Goal: Task Accomplishment & Management: Manage account settings

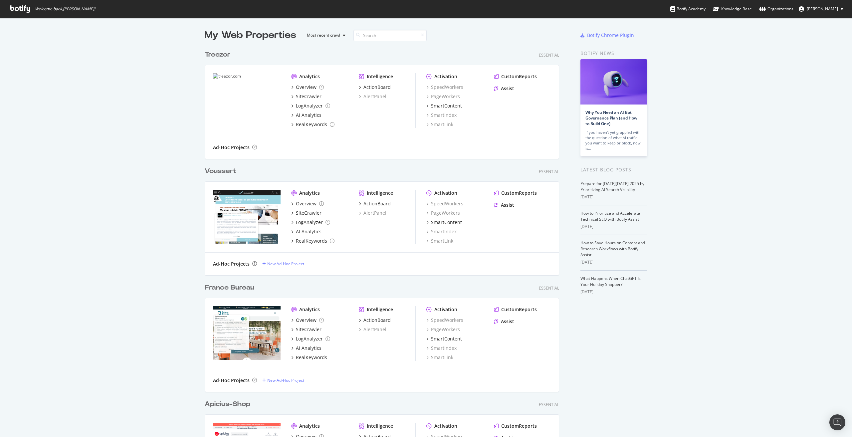
scroll to position [1626, 355]
click at [367, 39] on input at bounding box center [389, 36] width 73 height 12
type input "a"
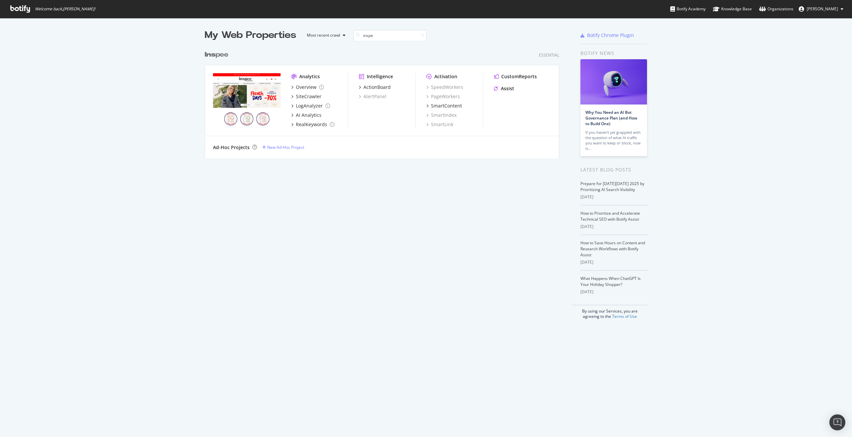
scroll to position [111, 355]
type input "inspee"
click at [298, 87] on div "Overview" at bounding box center [306, 87] width 21 height 7
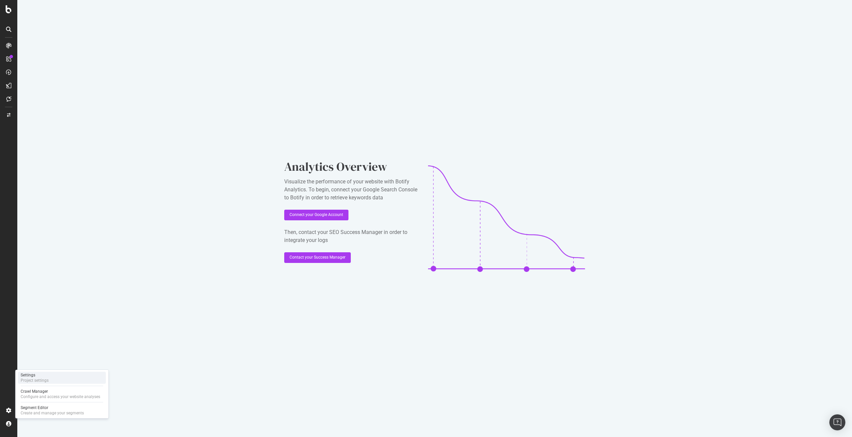
click at [47, 375] on div "Settings" at bounding box center [35, 374] width 28 height 5
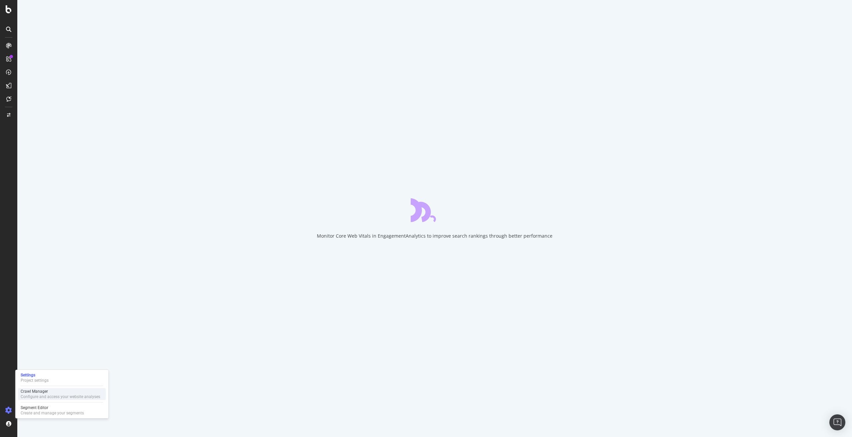
click at [46, 394] on div "Configure and access your website analyses" at bounding box center [61, 396] width 80 height 5
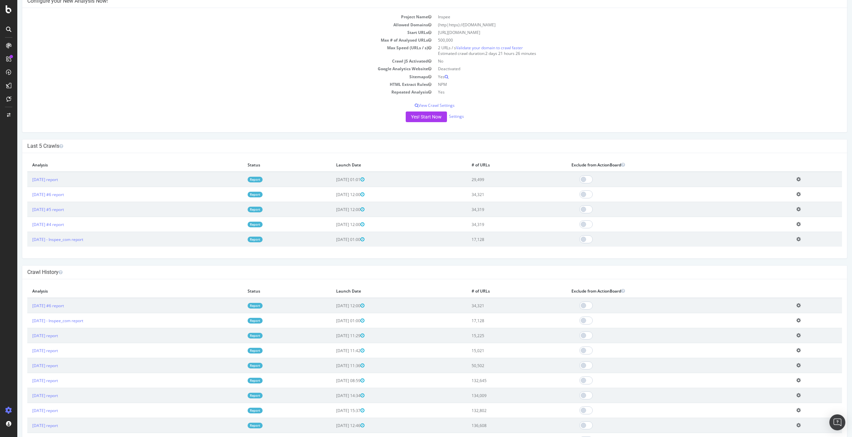
scroll to position [64, 0]
click at [458, 116] on link "Settings" at bounding box center [456, 115] width 15 height 6
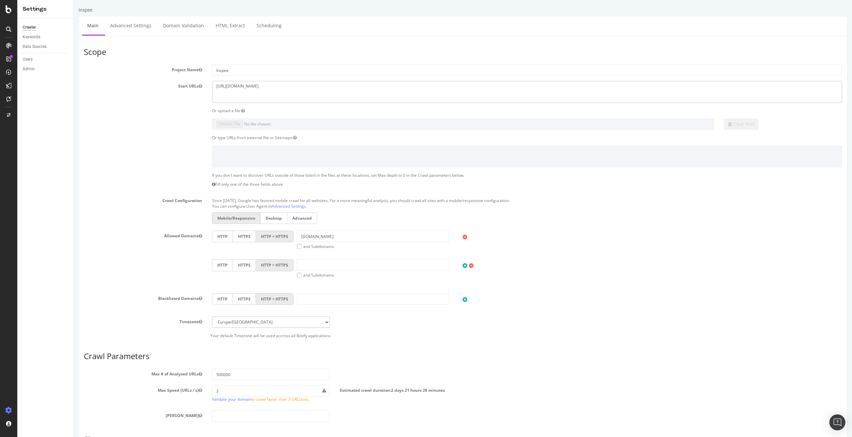
click at [286, 92] on textarea "[URL][DOMAIN_NAME]" at bounding box center [527, 92] width 630 height 22
type textarea "[URL][DOMAIN_NAME]"
click at [626, 242] on div "HTTP HTTPS HTTP + HTTPS [DOMAIN_NAME] and Subdomains User Agent: Mobile Desktop…" at bounding box center [527, 240] width 637 height 19
click at [340, 237] on input "[DOMAIN_NAME]" at bounding box center [373, 236] width 152 height 11
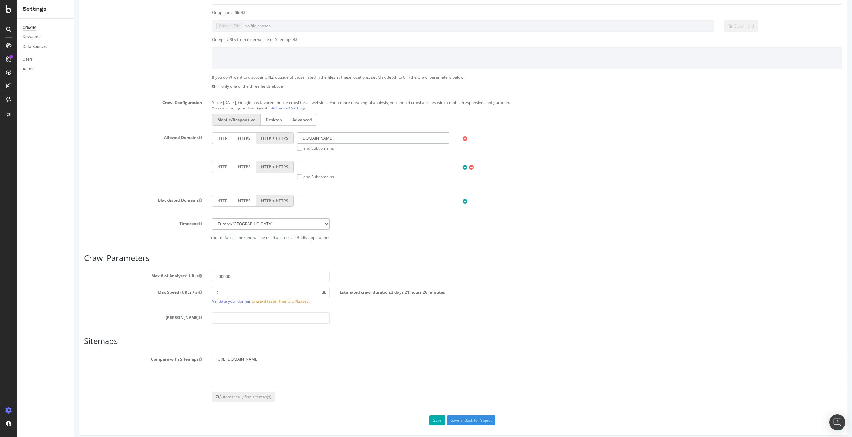
scroll to position [103, 0]
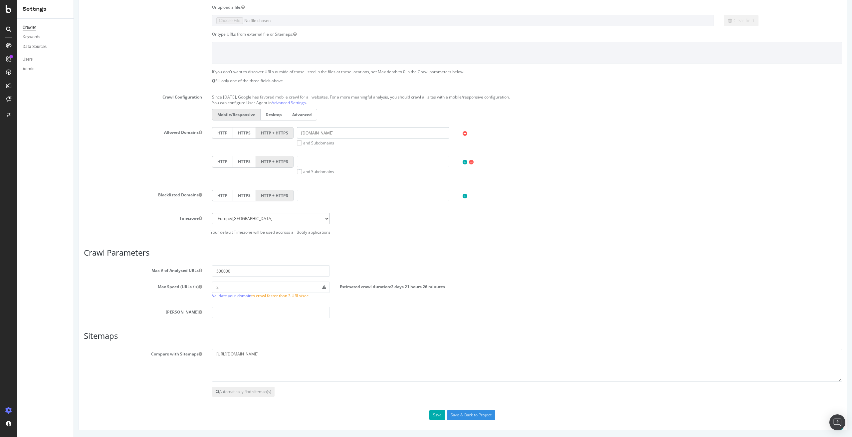
type input "[DOMAIN_NAME]"
click at [255, 354] on textarea "[URL][DOMAIN_NAME]" at bounding box center [527, 365] width 630 height 33
type textarea "[URL][DOMAIN_NAME]"
click at [436, 412] on button "Save" at bounding box center [437, 415] width 16 height 10
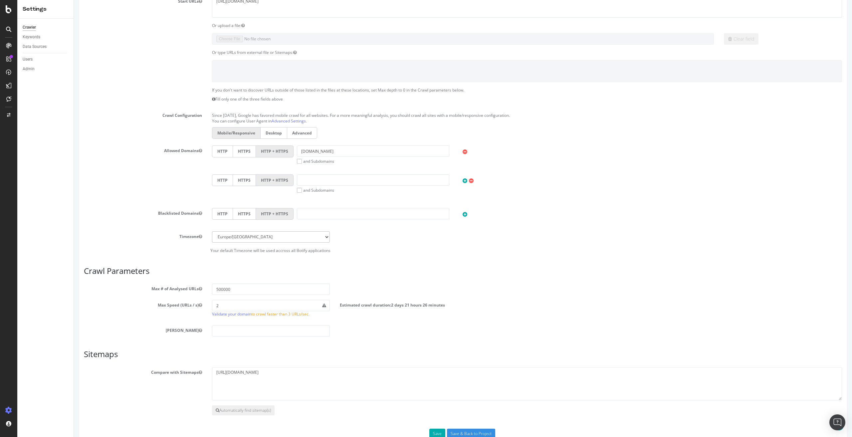
scroll to position [156, 0]
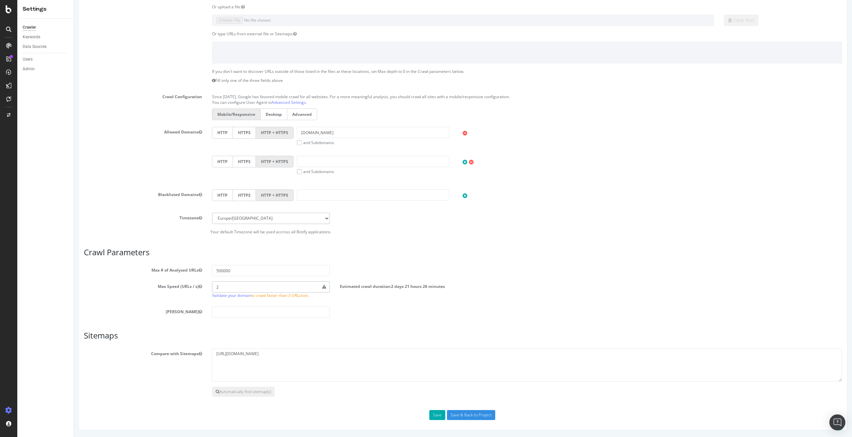
click at [227, 286] on input "2" at bounding box center [271, 286] width 118 height 11
type input "1"
click at [408, 329] on div "Scope Project Name Inspee Start URLs [URL][DOMAIN_NAME] Or upload a file: Clear…" at bounding box center [463, 182] width 758 height 476
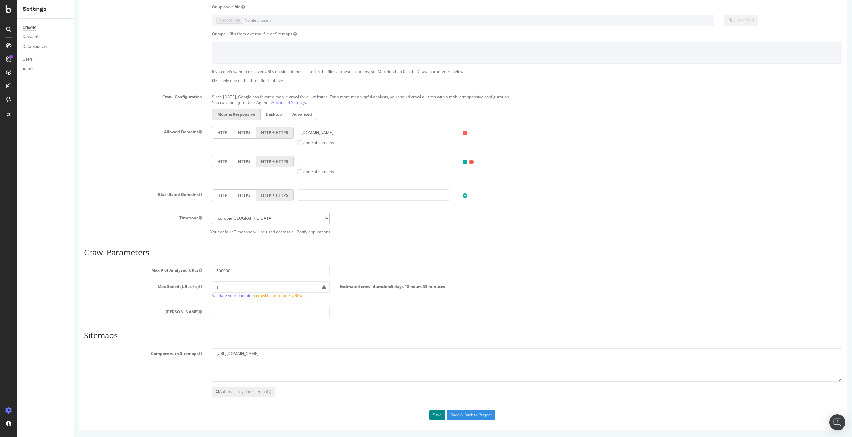
click at [434, 414] on button "Save" at bounding box center [437, 415] width 16 height 10
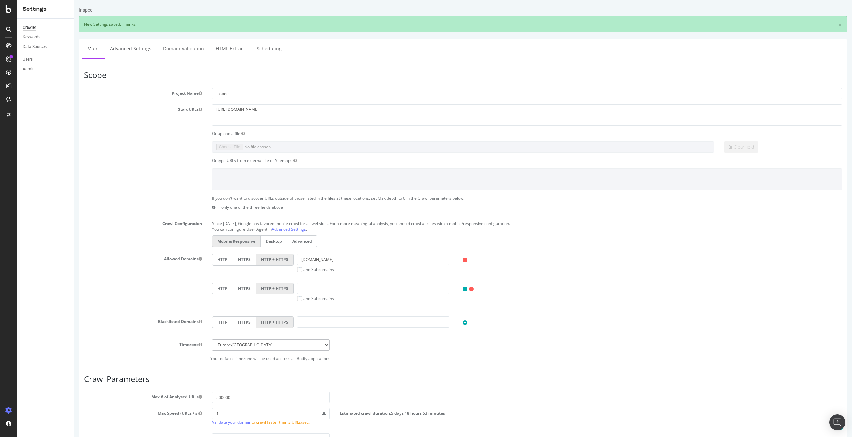
scroll to position [127, 0]
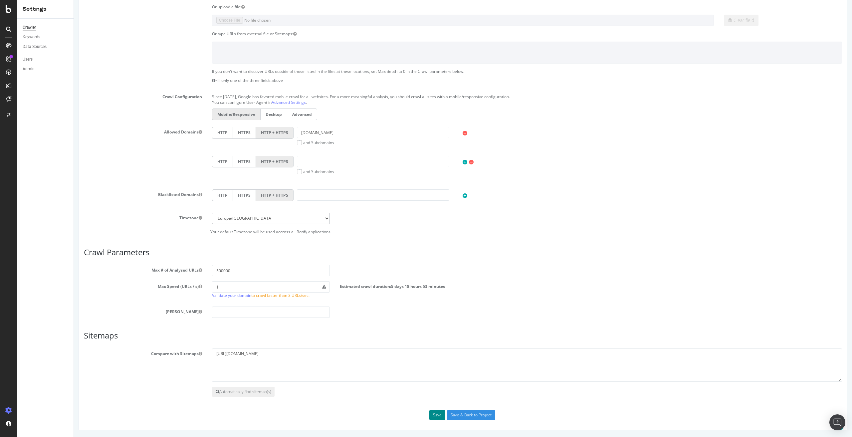
click at [432, 411] on button "Save" at bounding box center [437, 415] width 16 height 10
click at [54, 391] on div "Crawl Manager" at bounding box center [61, 391] width 80 height 5
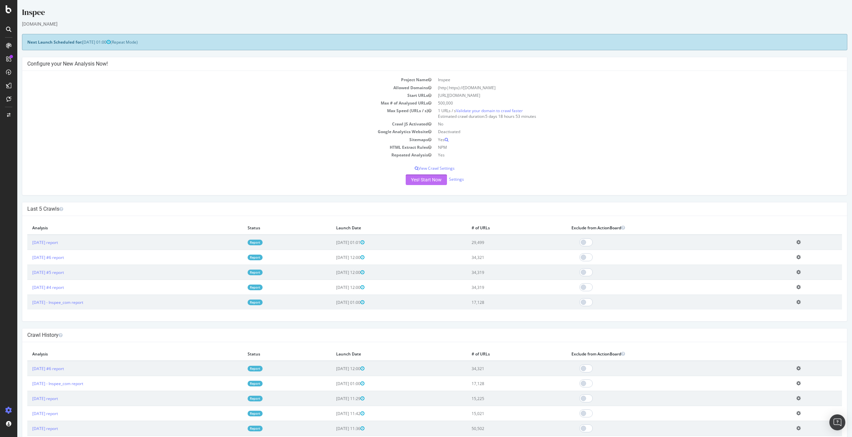
click at [425, 179] on button "Yes! Start Now" at bounding box center [426, 179] width 41 height 11
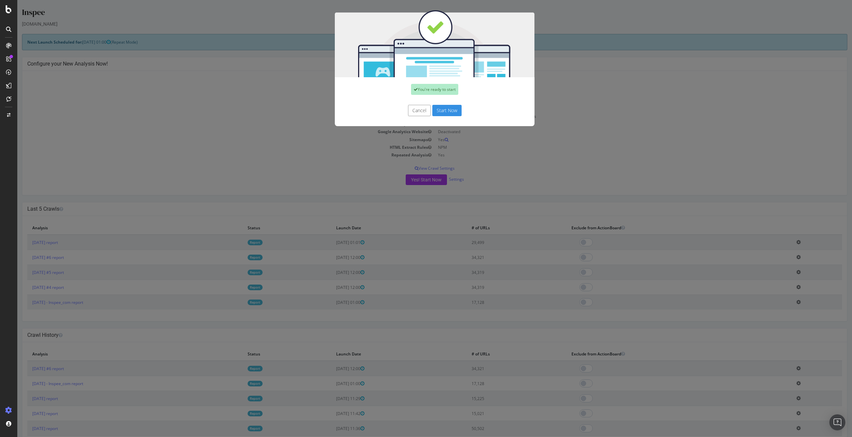
click at [453, 111] on button "Start Now" at bounding box center [446, 110] width 29 height 11
